Goal: Understand process/instructions

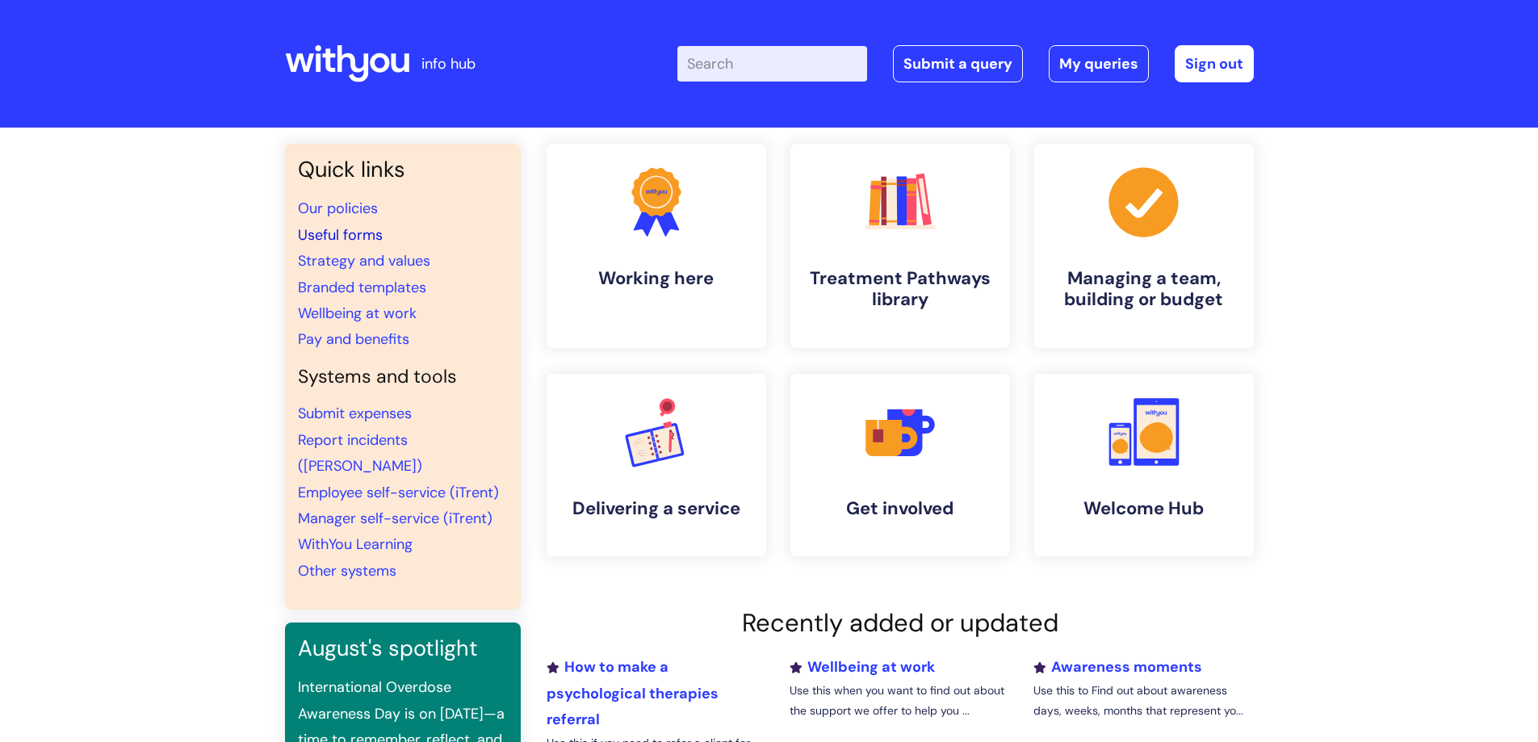
click at [357, 229] on link "Useful forms" at bounding box center [340, 234] width 85 height 19
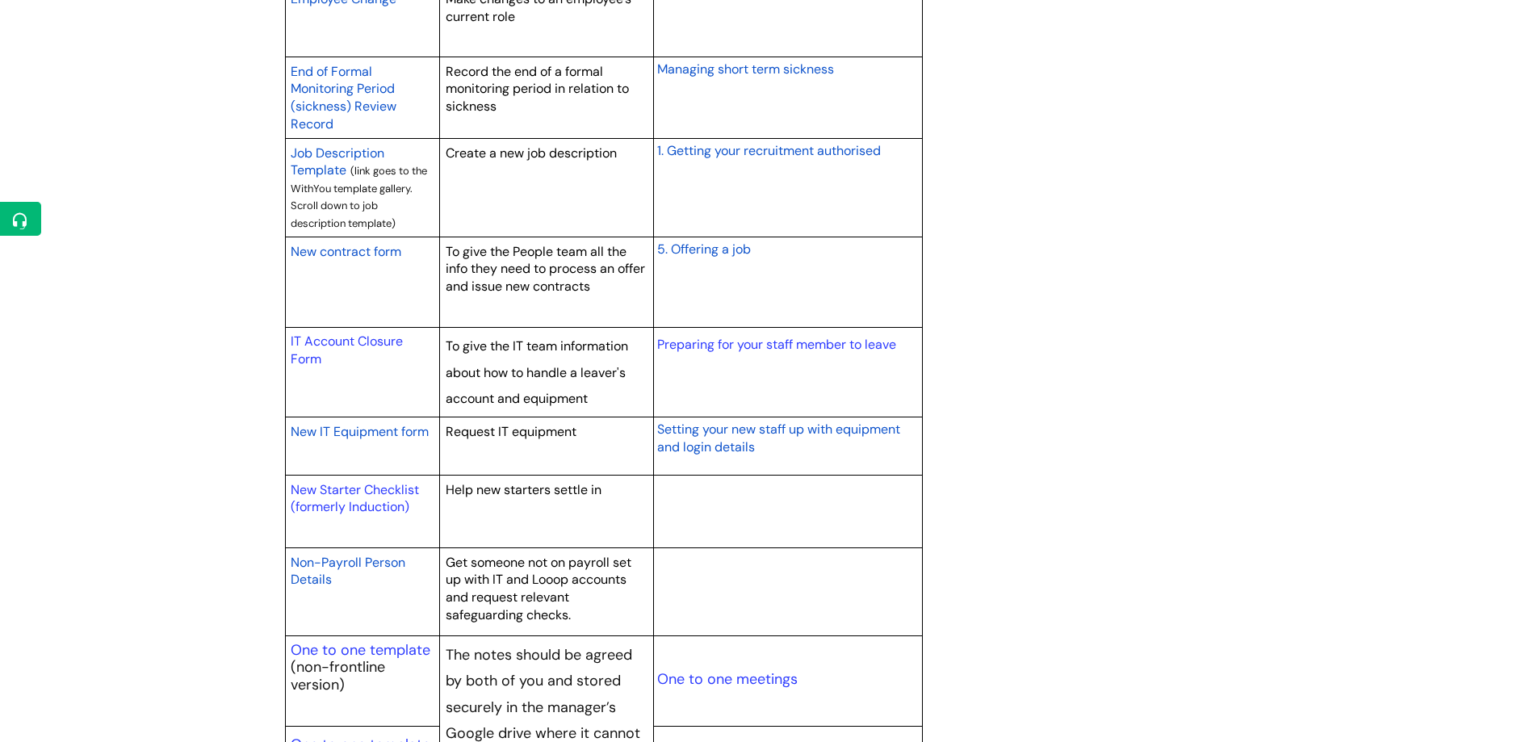
scroll to position [1453, 0]
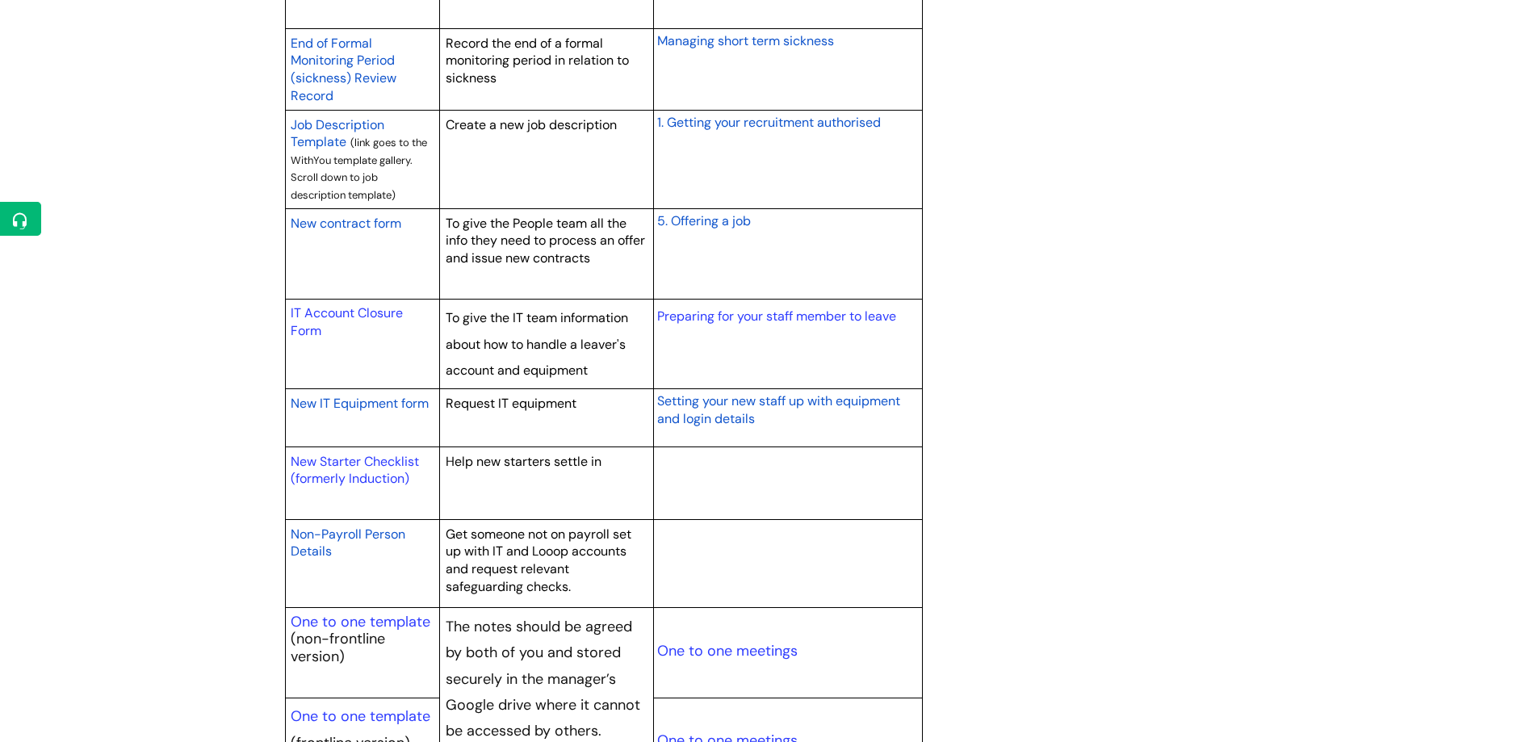
click at [341, 231] on span "New contract form" at bounding box center [346, 223] width 111 height 17
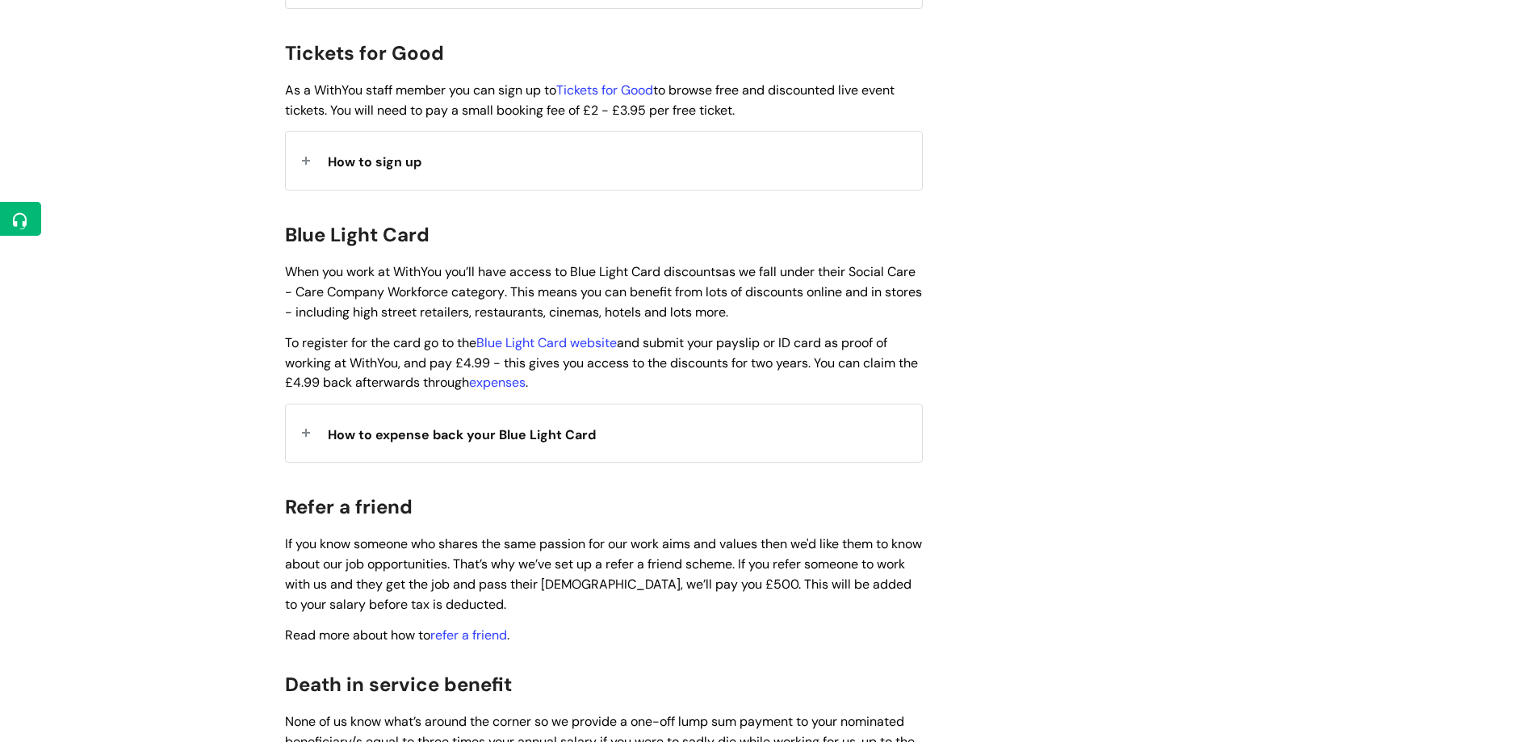
scroll to position [2019, 0]
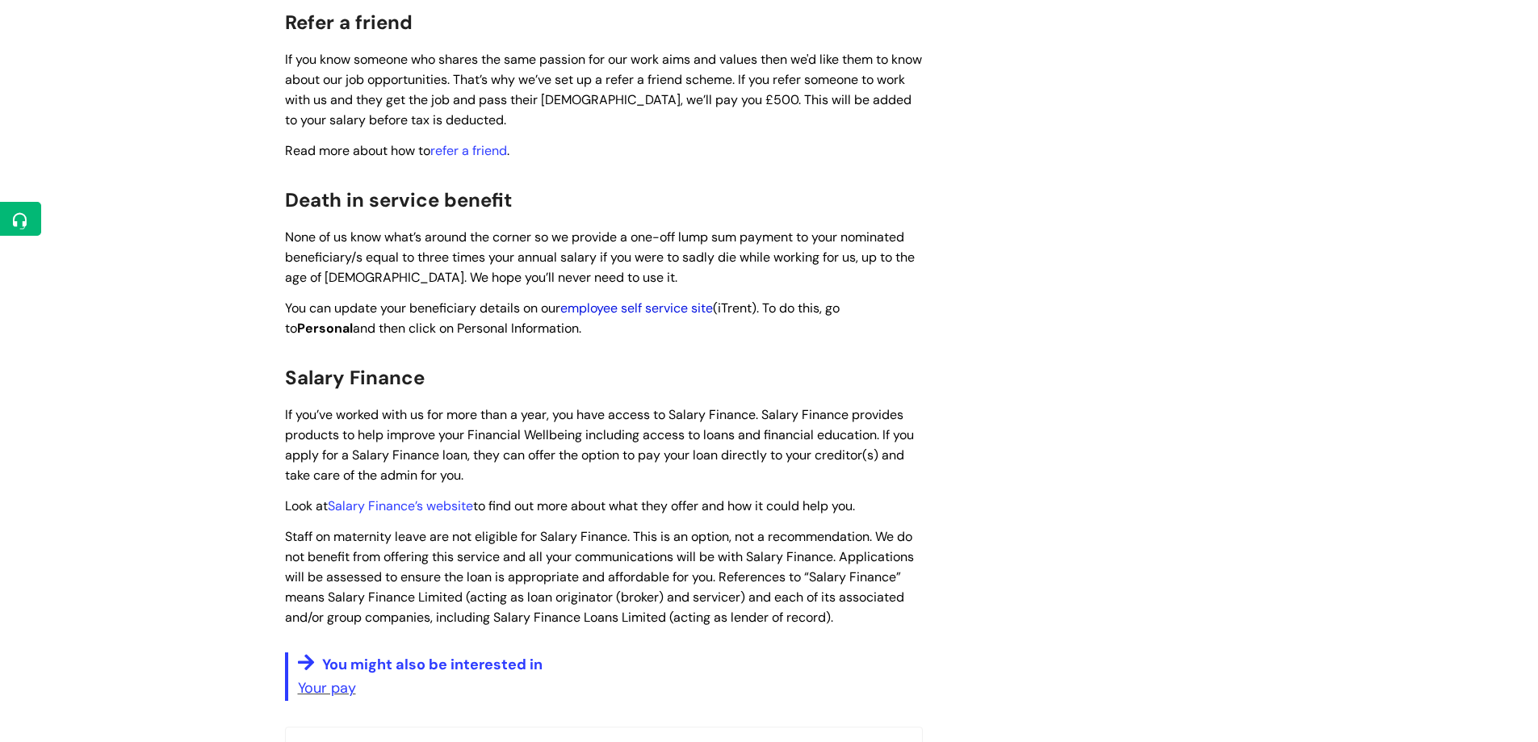
click at [644, 300] on link "employee self service site" at bounding box center [636, 308] width 153 height 17
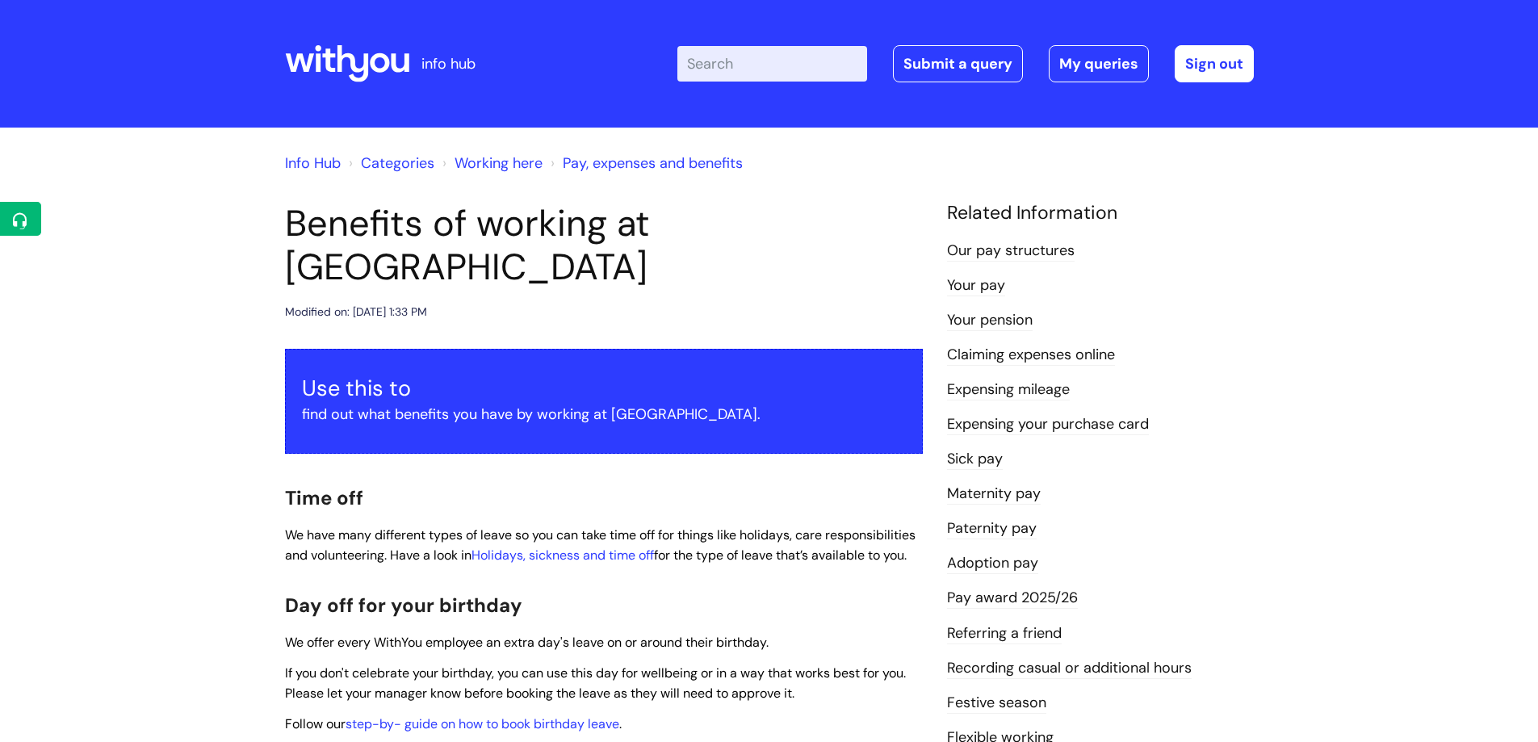
scroll to position [2019, 0]
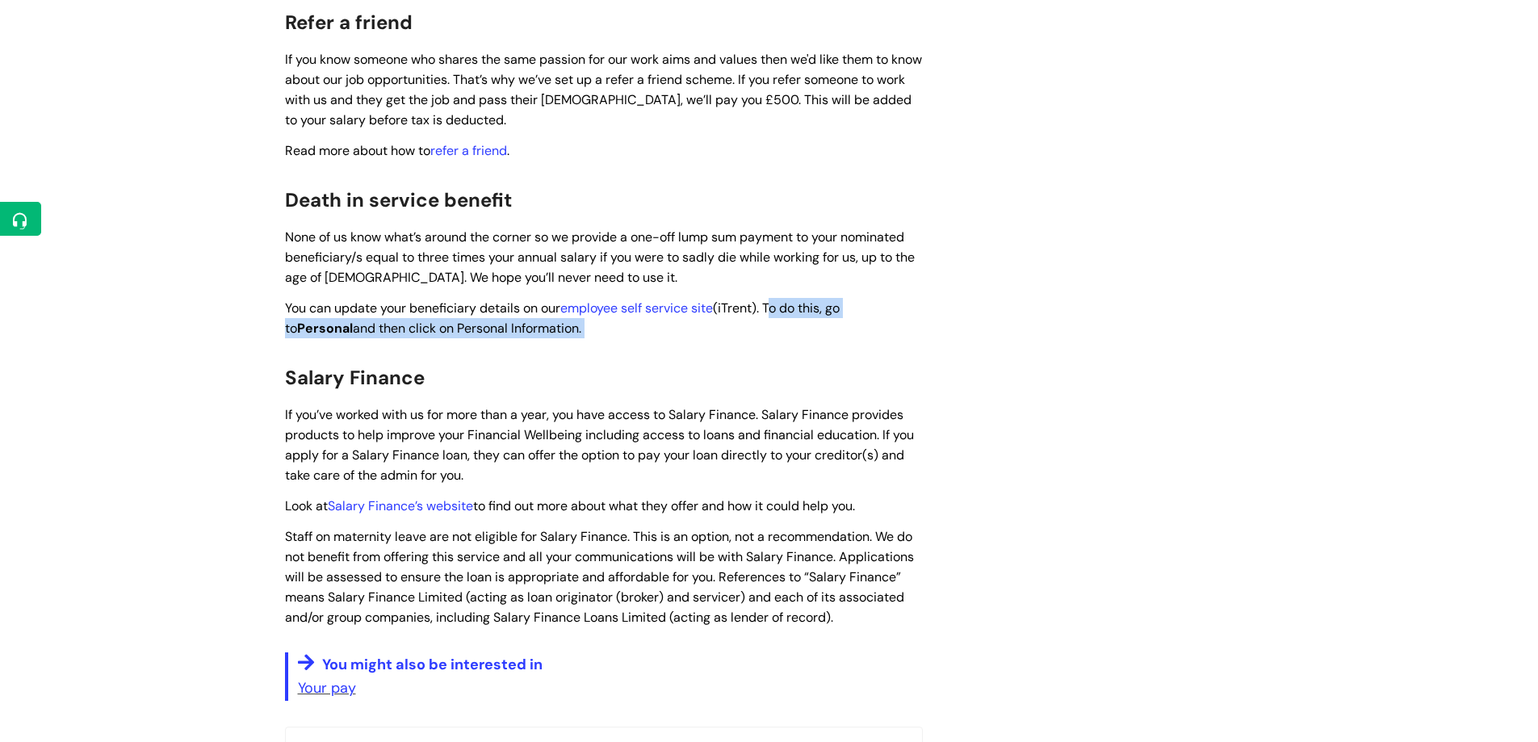
drag, startPoint x: 774, startPoint y: 286, endPoint x: 786, endPoint y: 302, distance: 20.2
click at [786, 302] on p "You can update your beneficiary details on our employee self service site (iTre…" at bounding box center [604, 318] width 638 height 40
copy span "To do this, go to Personal and then click on Personal Information."
